Goal: Task Accomplishment & Management: Use online tool/utility

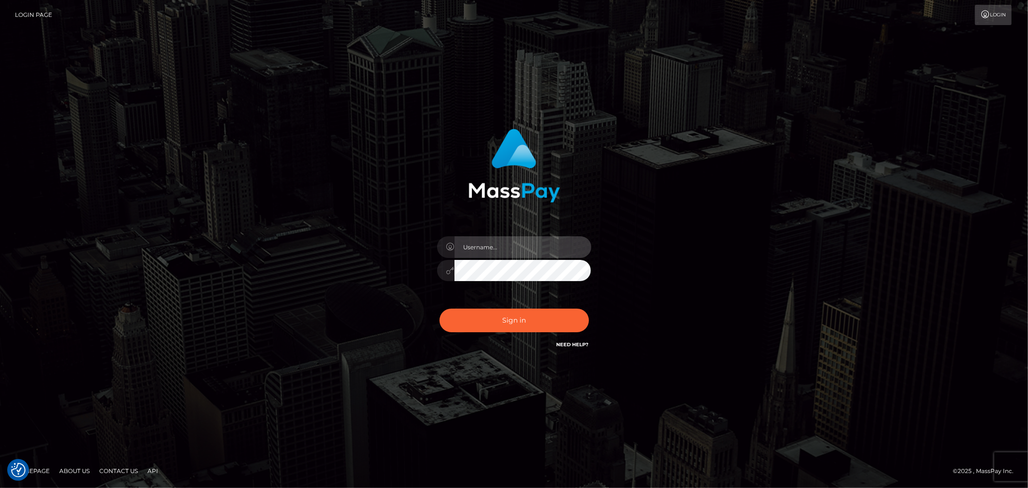
click at [534, 253] on input "text" at bounding box center [523, 247] width 137 height 22
type input "Ivan.B2"
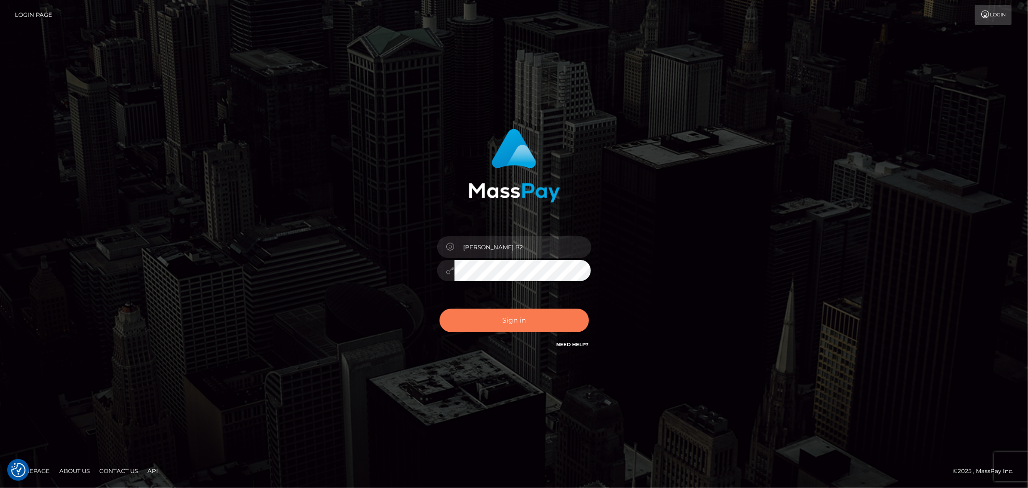
click at [524, 320] on button "Sign in" at bounding box center [514, 320] width 149 height 24
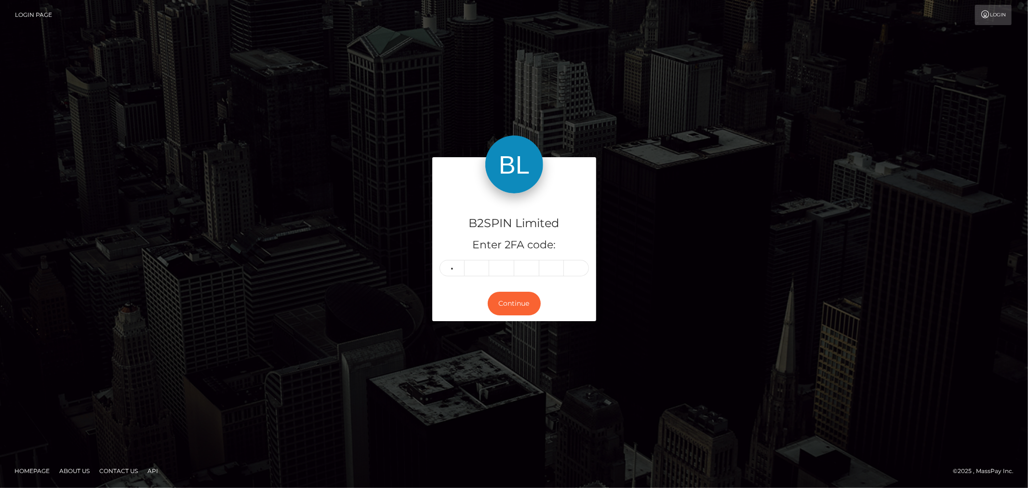
type input "8"
type input "0"
type input "4"
type input "8"
type input "0"
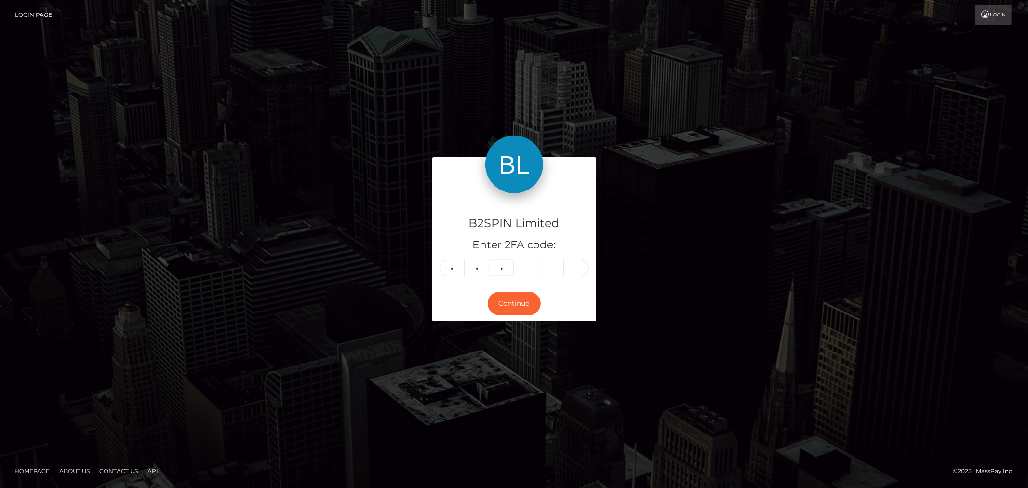
type input "1"
type input "4"
type input "7"
type input "1"
click at [524, 305] on button "Continue" at bounding box center [514, 304] width 53 height 24
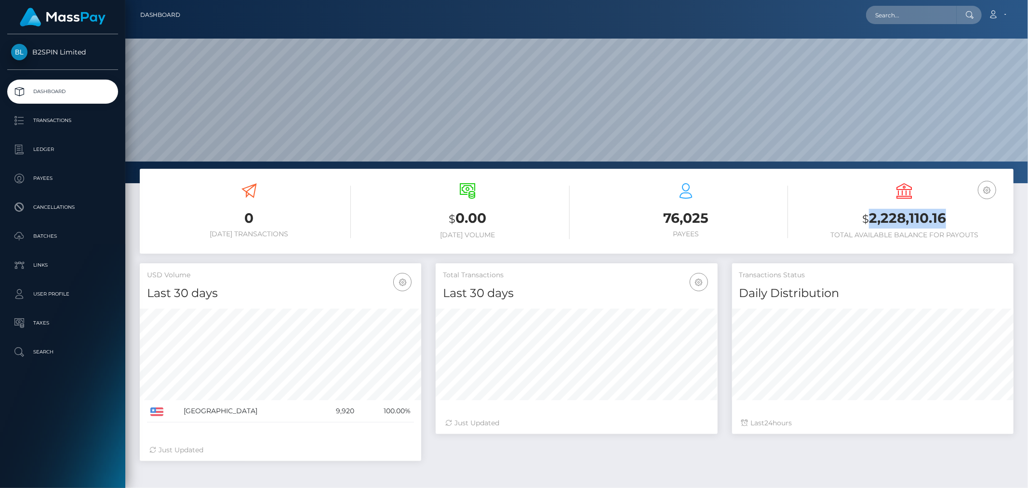
scroll to position [171, 281]
drag, startPoint x: 28, startPoint y: 145, endPoint x: 32, endPoint y: 141, distance: 5.1
click at [29, 145] on p "Ledger" at bounding box center [62, 149] width 103 height 14
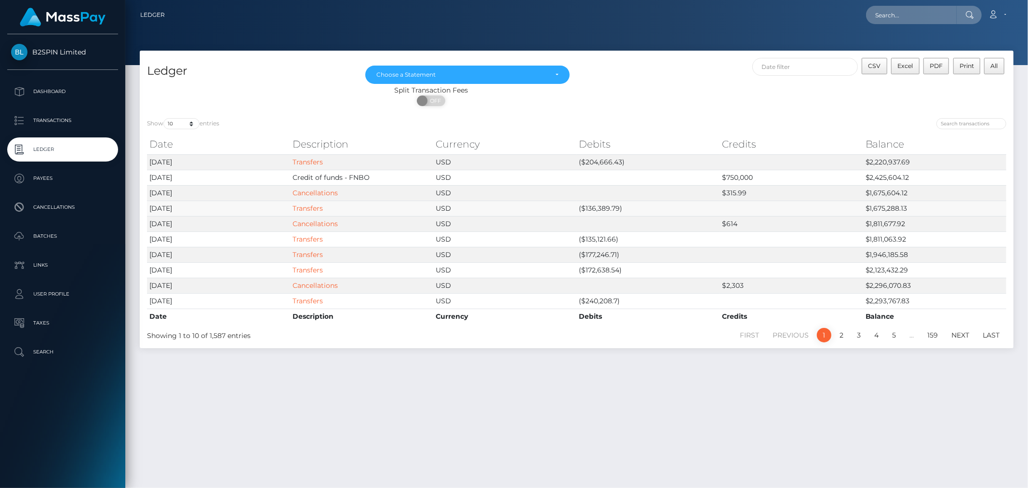
click at [598, 203] on td "($136,389.79)" at bounding box center [647, 208] width 143 height 15
click at [598, 202] on td "($136,389.79)" at bounding box center [647, 208] width 143 height 15
copy td "136,389.79"
click at [603, 162] on td "($204,666.43)" at bounding box center [647, 161] width 143 height 15
click at [604, 160] on td "($204,666.43)" at bounding box center [647, 161] width 143 height 15
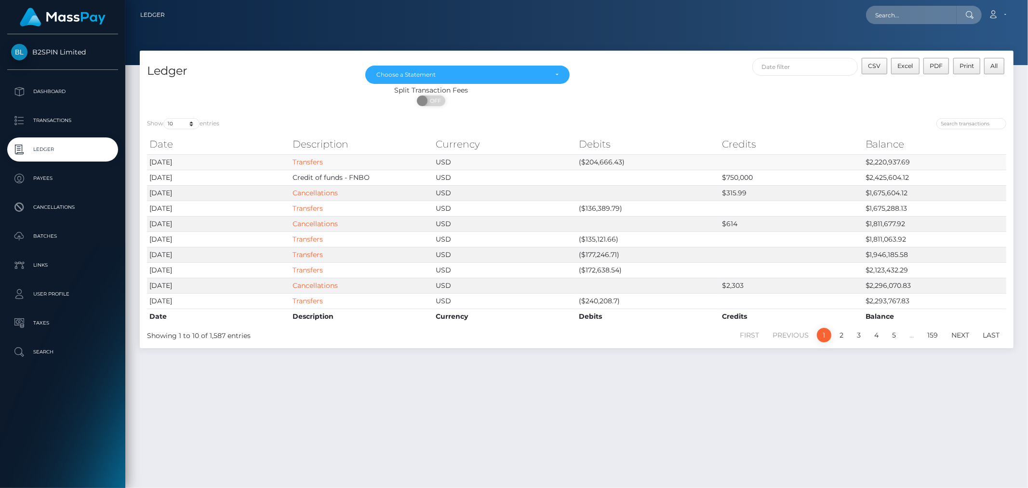
click at [606, 161] on td "($204,666.43)" at bounding box center [647, 161] width 143 height 15
click at [608, 161] on td "($204,666.43)" at bounding box center [647, 161] width 143 height 15
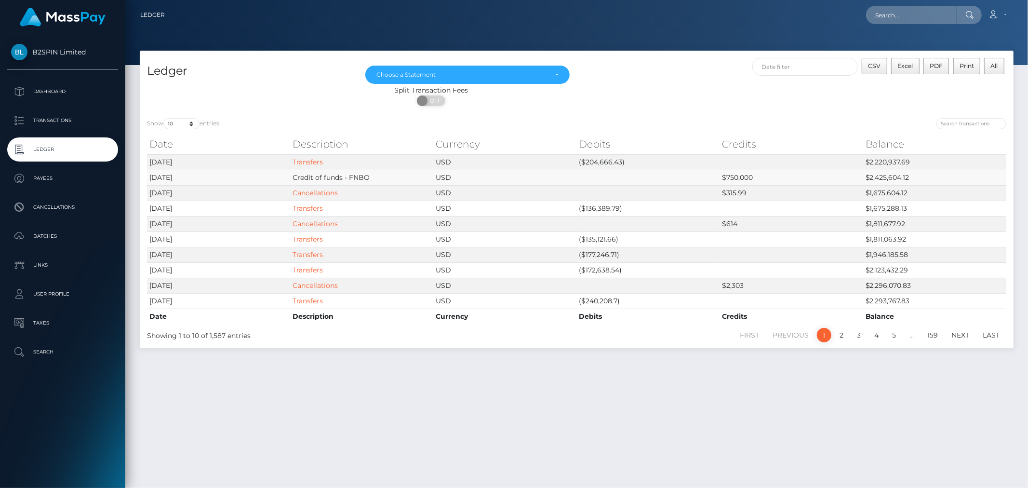
click at [606, 177] on td at bounding box center [647, 177] width 143 height 15
click at [608, 160] on td "($204,666.43)" at bounding box center [647, 161] width 143 height 15
click at [609, 160] on td "($204,666.43)" at bounding box center [647, 161] width 143 height 15
copy td "204,666.43"
